Goal: Information Seeking & Learning: Learn about a topic

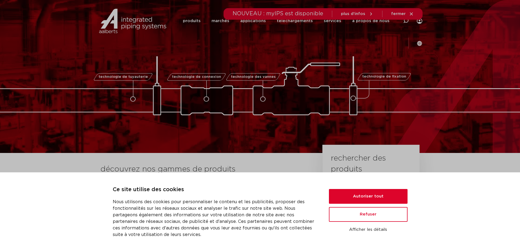
click at [185, 20] on div "NOUVEAU : myIPS est disponible plus d'infos fermer" at bounding box center [260, 13] width 325 height 11
click at [183, 22] on font "produits" at bounding box center [192, 21] width 18 height 4
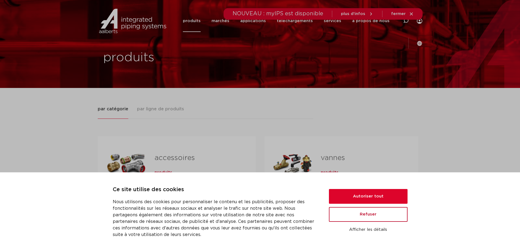
click at [364, 212] on button "Refuser" at bounding box center [368, 214] width 79 height 15
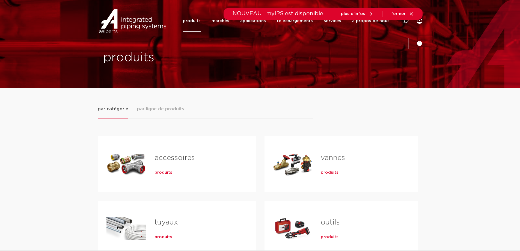
click at [171, 223] on font "tuyaux" at bounding box center [165, 222] width 23 height 7
